Goal: Task Accomplishment & Management: Manage account settings

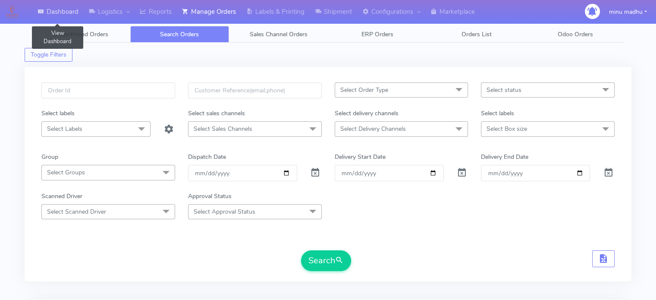
click at [69, 13] on link "Dashboard" at bounding box center [57, 12] width 51 height 24
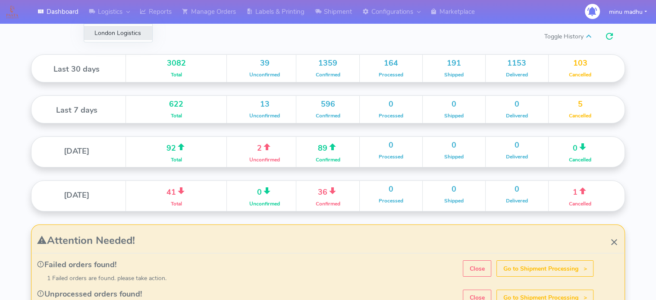
click at [107, 34] on link "London Logistics" at bounding box center [118, 33] width 68 height 14
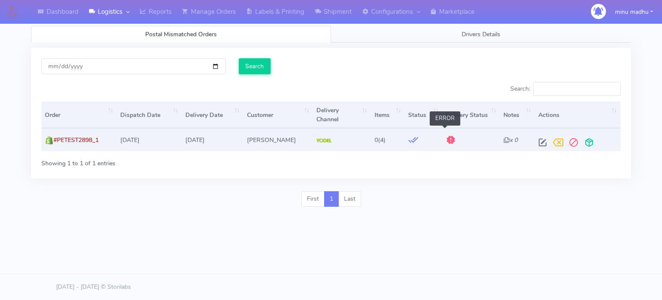
click at [446, 138] on span at bounding box center [451, 142] width 10 height 8
drag, startPoint x: 103, startPoint y: 129, endPoint x: 53, endPoint y: 129, distance: 50.0
click at [53, 129] on td "#PETEST2898_1" at bounding box center [78, 139] width 75 height 23
copy span "#PETEST2898_1"
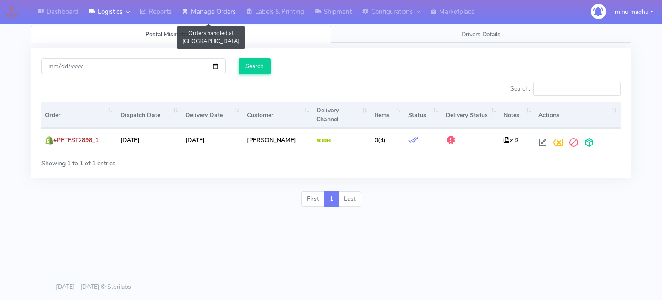
click at [204, 15] on link "Manage Orders" at bounding box center [209, 12] width 64 height 24
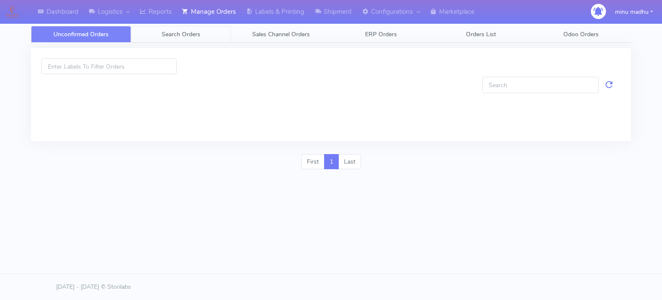
click at [188, 37] on span "Search Orders" at bounding box center [181, 34] width 39 height 8
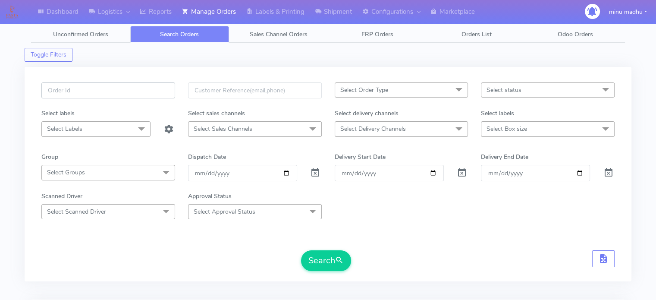
click at [127, 94] on input "text" at bounding box center [108, 90] width 134 height 16
paste input "#PETEST2898_1"
type input "#PETEST2898_1"
click at [315, 174] on span at bounding box center [315, 174] width 10 height 8
click at [324, 260] on button "Search" at bounding box center [326, 260] width 50 height 21
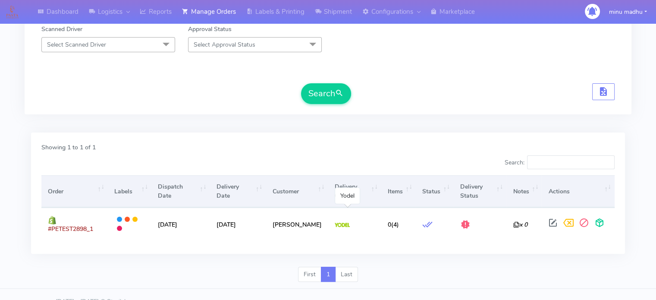
scroll to position [169, 0]
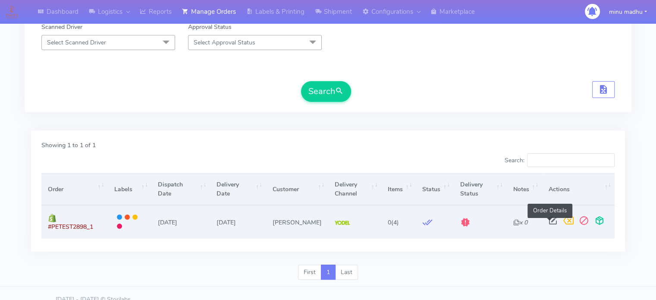
click at [549, 220] on span at bounding box center [553, 222] width 16 height 8
select select "5"
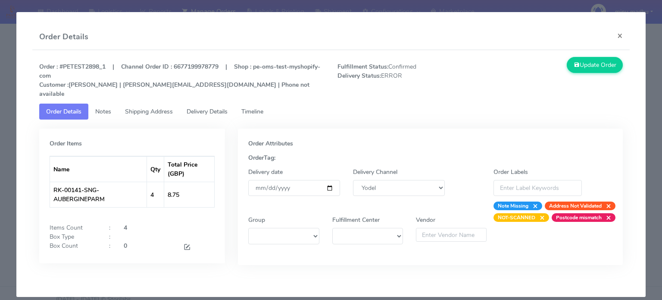
click at [259, 103] on link "Timeline" at bounding box center [253, 111] width 36 height 16
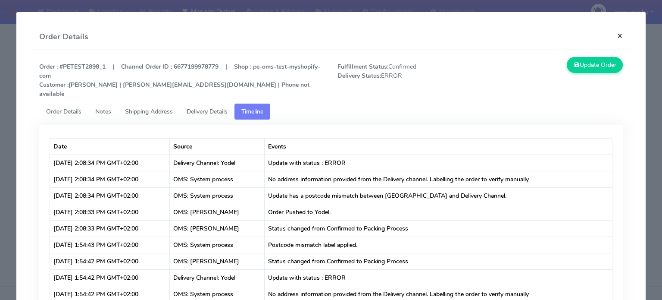
click at [616, 33] on button "×" at bounding box center [620, 35] width 19 height 23
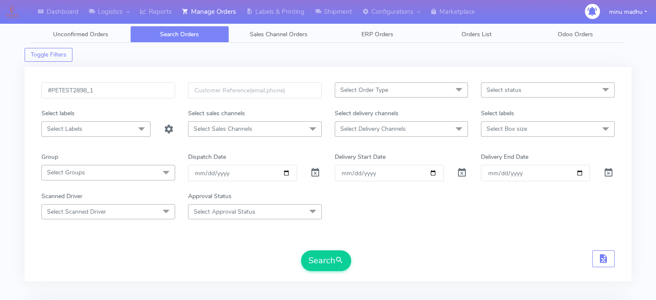
scroll to position [1, 0]
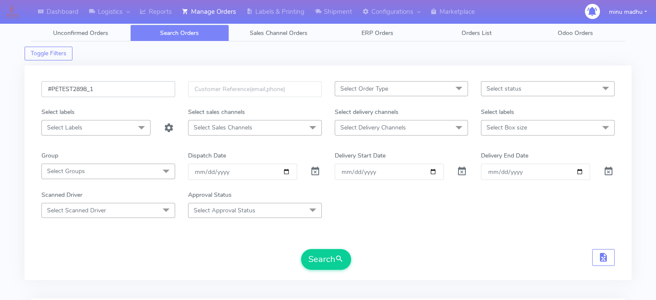
drag, startPoint x: 116, startPoint y: 90, endPoint x: 34, endPoint y: 91, distance: 82.4
click at [34, 91] on div "#PETEST2898_1 Select Order Type Select All MEALS ATAVI One Off Pasta Club Gift …" at bounding box center [328, 173] width 607 height 214
paste input "#PETEST2900"
type input "#PETEST2900"
click at [318, 257] on button "Search" at bounding box center [326, 259] width 50 height 21
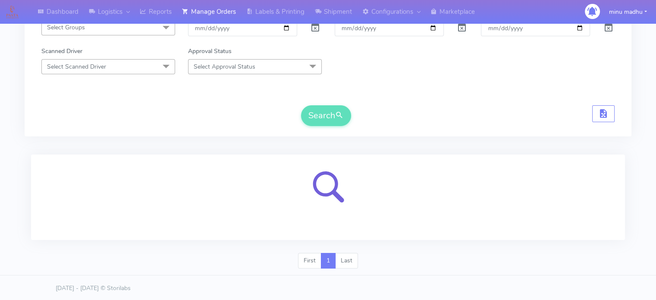
scroll to position [103, 0]
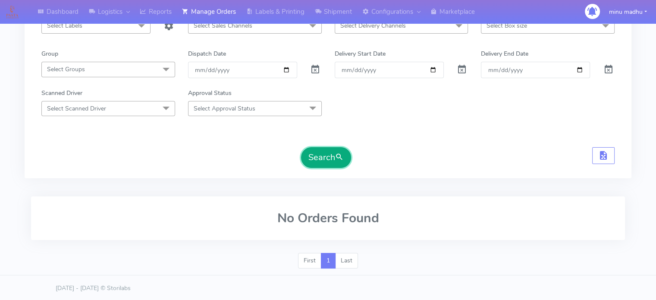
click at [316, 158] on button "Search" at bounding box center [326, 157] width 50 height 21
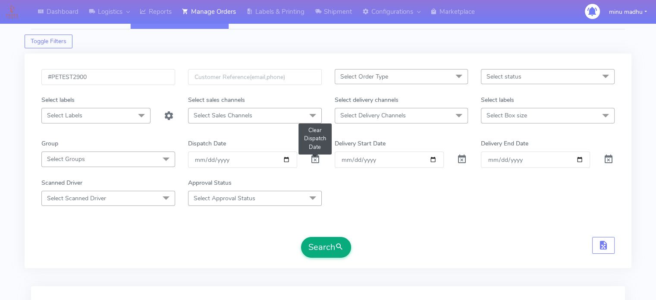
scroll to position [0, 0]
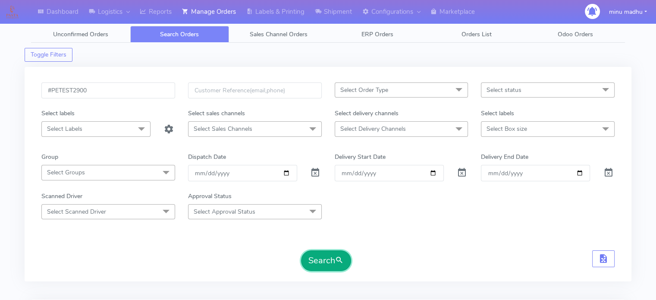
click at [312, 258] on button "Search" at bounding box center [326, 260] width 50 height 21
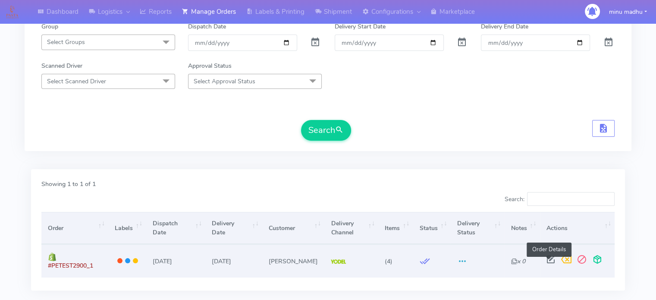
click at [550, 260] on span at bounding box center [551, 261] width 16 height 8
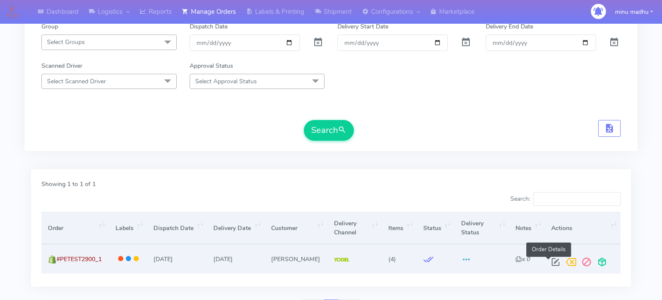
select select "5"
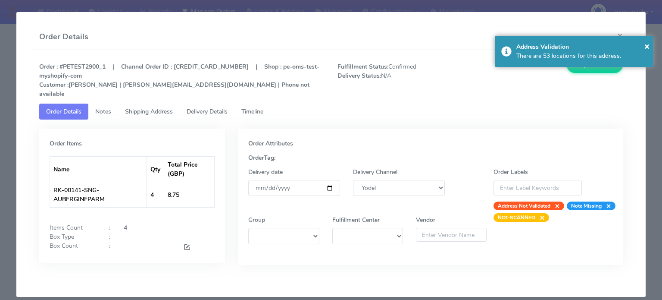
click at [141, 107] on span "Shipping Address" at bounding box center [149, 111] width 48 height 8
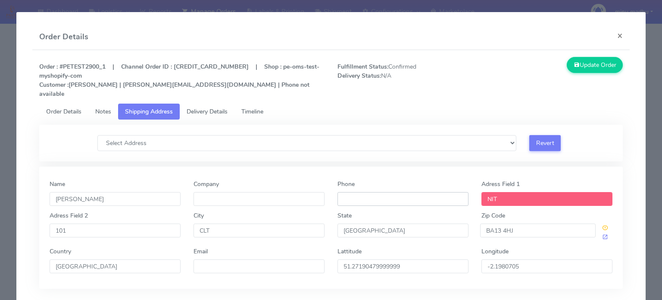
click at [360, 192] on input "Phone" at bounding box center [403, 199] width 131 height 14
type input "[PHONE_NUMBER]"
click at [584, 63] on button "Update Order" at bounding box center [595, 65] width 56 height 16
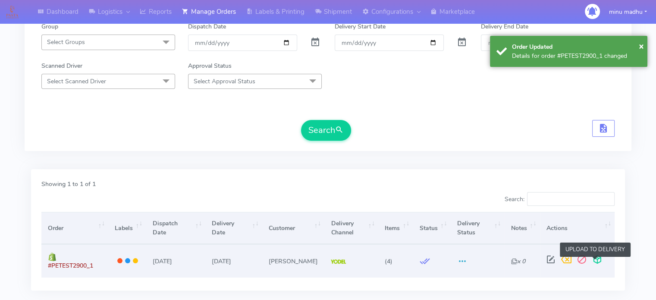
click at [594, 259] on span at bounding box center [597, 261] width 16 height 8
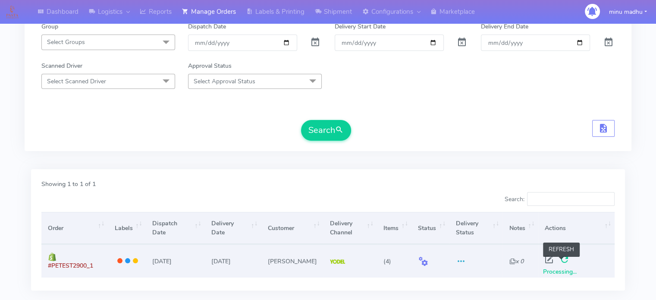
click at [561, 262] on span at bounding box center [565, 261] width 16 height 8
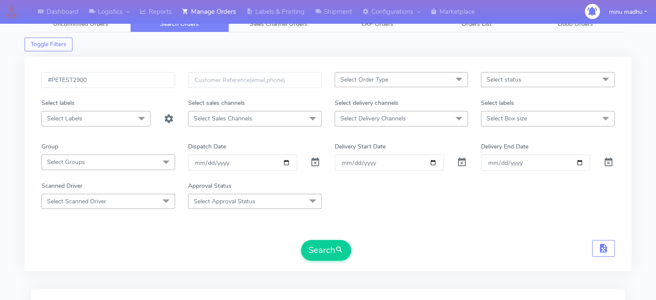
scroll to position [0, 0]
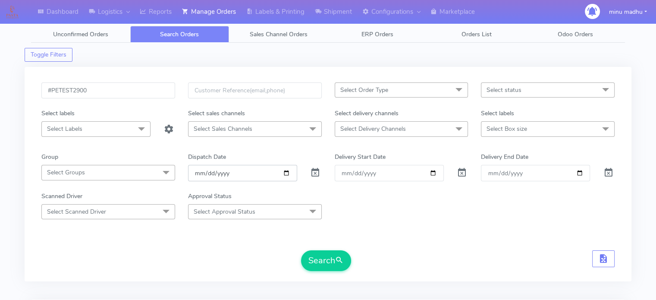
click at [284, 171] on input "date" at bounding box center [242, 173] width 109 height 16
type input "[DATE]"
drag, startPoint x: 106, startPoint y: 91, endPoint x: 20, endPoint y: 89, distance: 85.8
click at [20, 89] on div "Dashboard Logistics [GEOGRAPHIC_DATA] Logistics Reports Manage Orders Labels & …" at bounding box center [328, 236] width 656 height 440
click at [324, 257] on button "Search" at bounding box center [326, 260] width 50 height 21
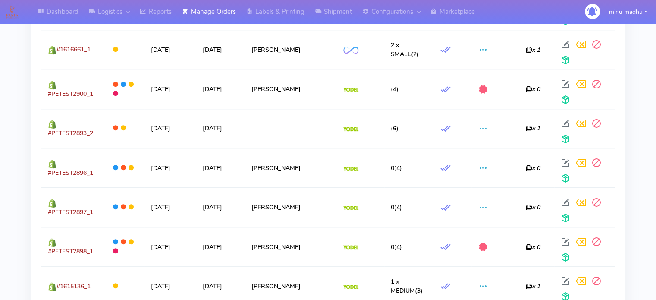
scroll to position [869, 0]
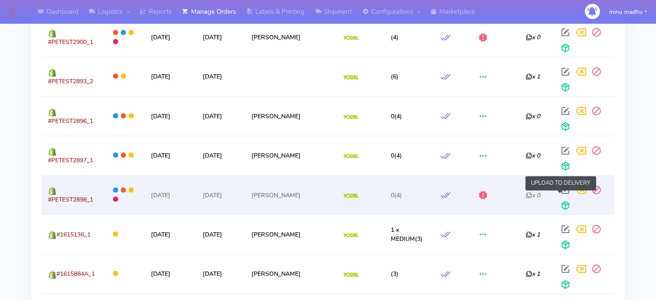
click at [560, 204] on span at bounding box center [566, 207] width 16 height 8
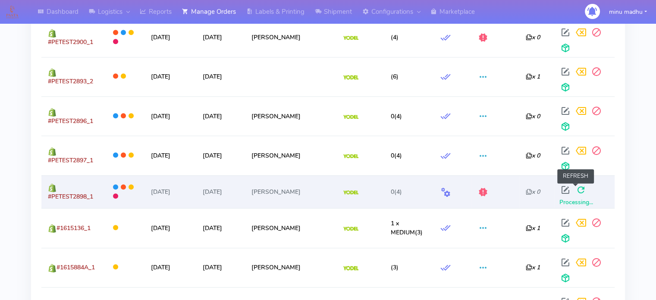
click at [574, 193] on span at bounding box center [581, 192] width 16 height 8
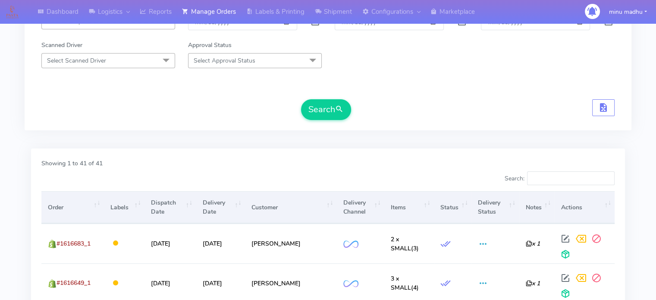
scroll to position [0, 0]
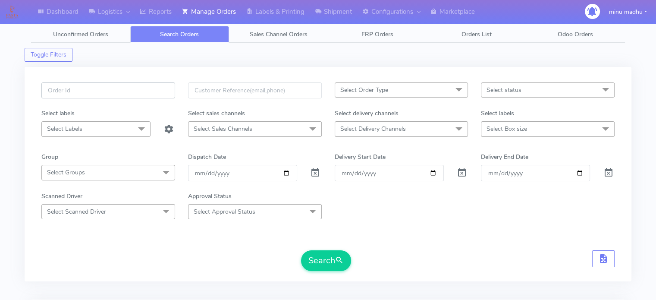
click at [113, 92] on input "text" at bounding box center [108, 90] width 134 height 16
paste input "#PETEST2901 Complete"
type input "#PETEST2901"
click at [314, 174] on span at bounding box center [315, 174] width 10 height 8
click at [323, 263] on button "Search" at bounding box center [326, 260] width 50 height 21
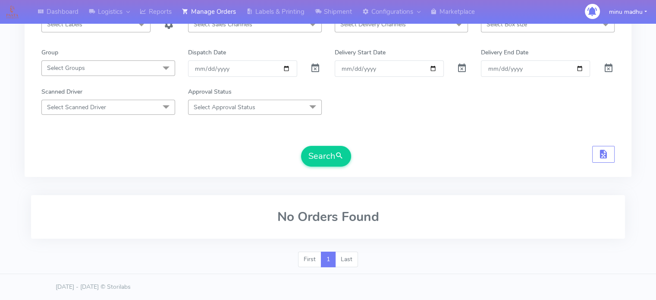
scroll to position [103, 0]
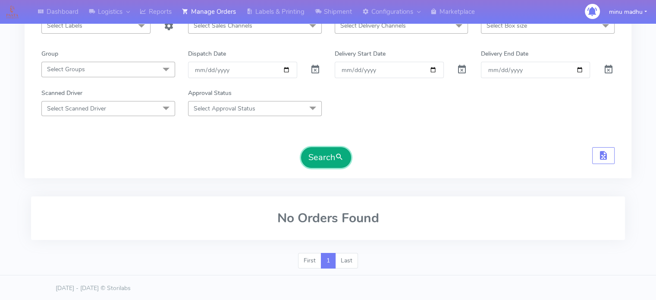
click at [315, 154] on button "Search" at bounding box center [326, 157] width 50 height 21
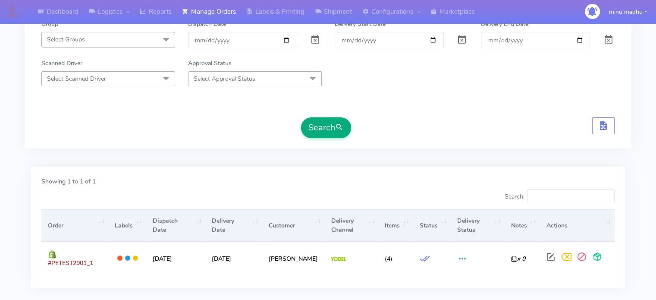
scroll to position [176, 0]
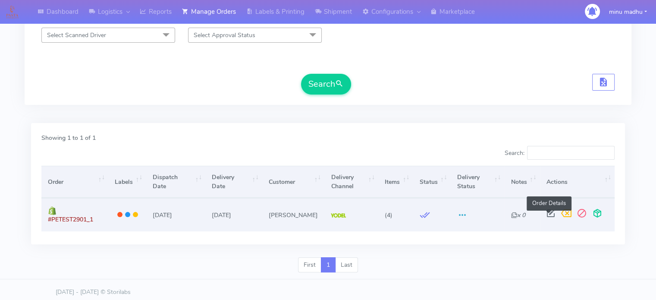
click at [545, 213] on span at bounding box center [551, 215] width 16 height 8
select select "5"
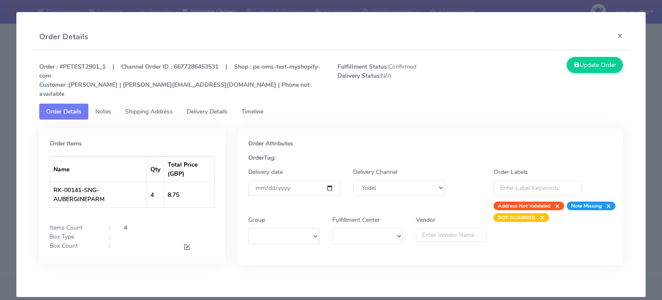
click at [144, 107] on span "Shipping Address" at bounding box center [149, 111] width 48 height 8
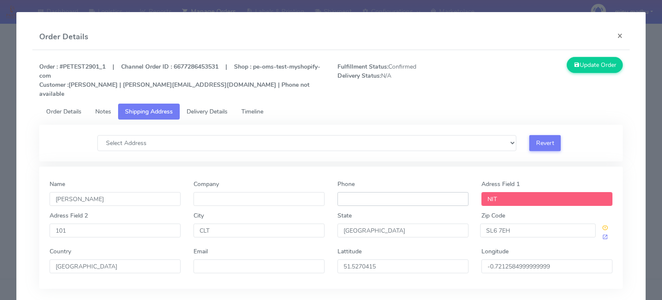
click at [379, 192] on input "Phone" at bounding box center [403, 199] width 131 height 14
type input "[PHONE_NUMBER]"
click at [586, 63] on button "Update Order" at bounding box center [595, 65] width 56 height 16
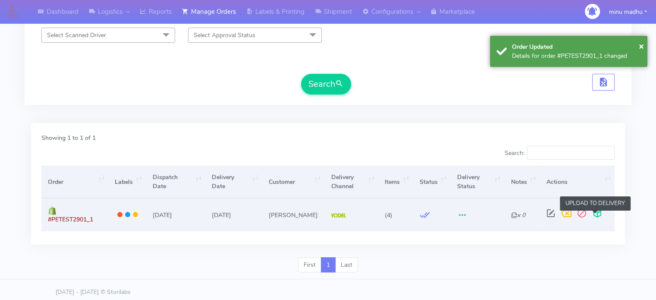
click at [595, 216] on span at bounding box center [597, 215] width 16 height 8
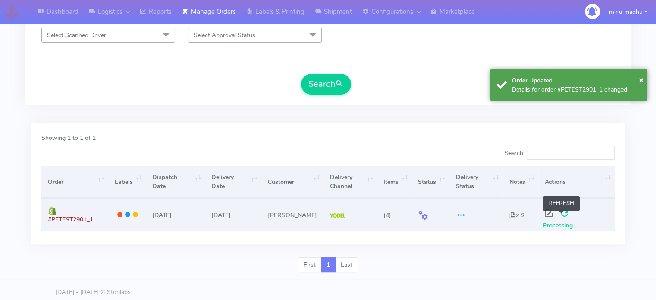
click at [561, 214] on span at bounding box center [565, 215] width 16 height 8
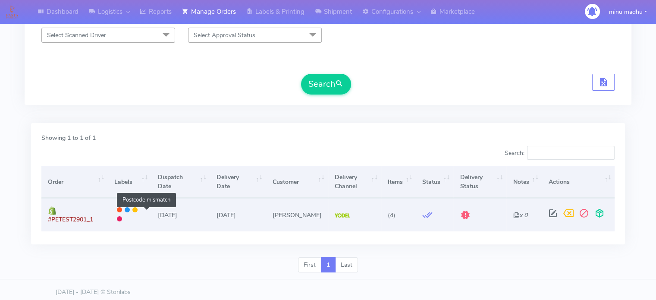
click at [122, 216] on span at bounding box center [119, 218] width 5 height 5
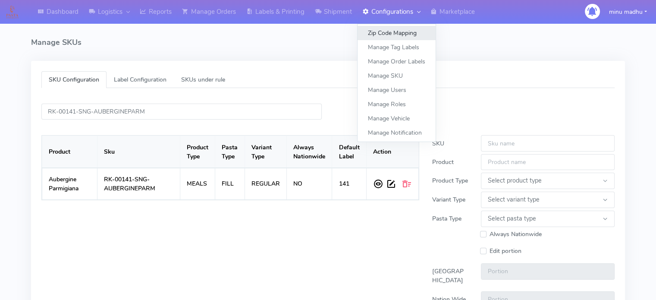
scroll to position [2, 0]
click at [389, 34] on link "Zip Code Mapping" at bounding box center [396, 33] width 78 height 14
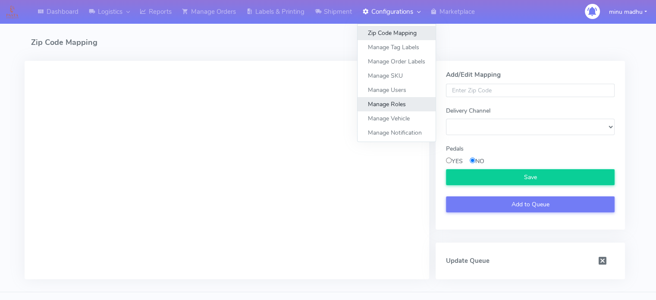
select select
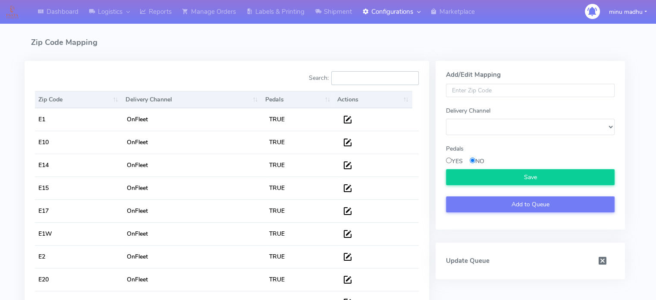
click at [364, 75] on input "Search:" at bounding box center [375, 78] width 88 height 14
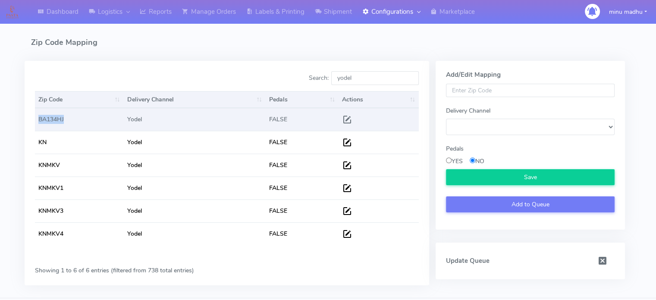
drag, startPoint x: 77, startPoint y: 115, endPoint x: 35, endPoint y: 120, distance: 41.7
click at [35, 120] on td "BA134HJ" at bounding box center [79, 119] width 89 height 22
copy td "BA134HJ"
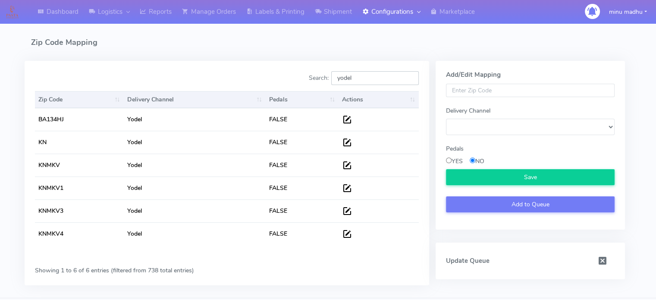
click at [360, 79] on input "yodel" at bounding box center [375, 78] width 88 height 14
drag, startPoint x: 360, startPoint y: 79, endPoint x: 329, endPoint y: 74, distance: 32.3
click at [329, 74] on label "Search: yodel" at bounding box center [363, 78] width 110 height 14
click at [331, 74] on input "yodel" at bounding box center [375, 78] width 88 height 14
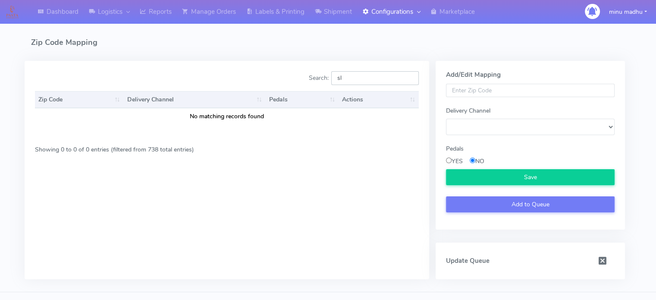
type input "s"
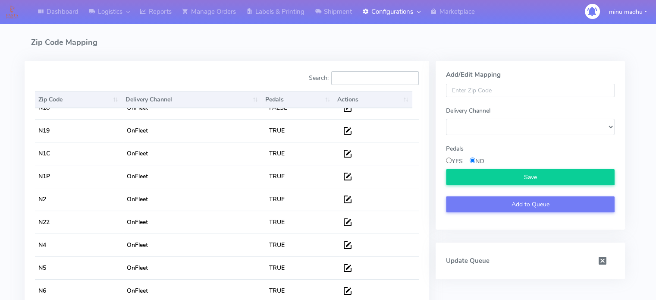
scroll to position [1109, 0]
